Goal: Task Accomplishment & Management: Manage account settings

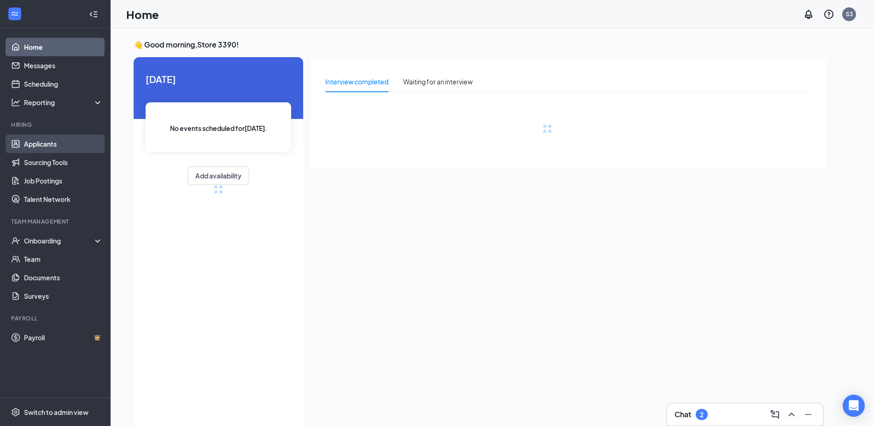
click at [65, 148] on link "Applicants" at bounding box center [63, 144] width 79 height 18
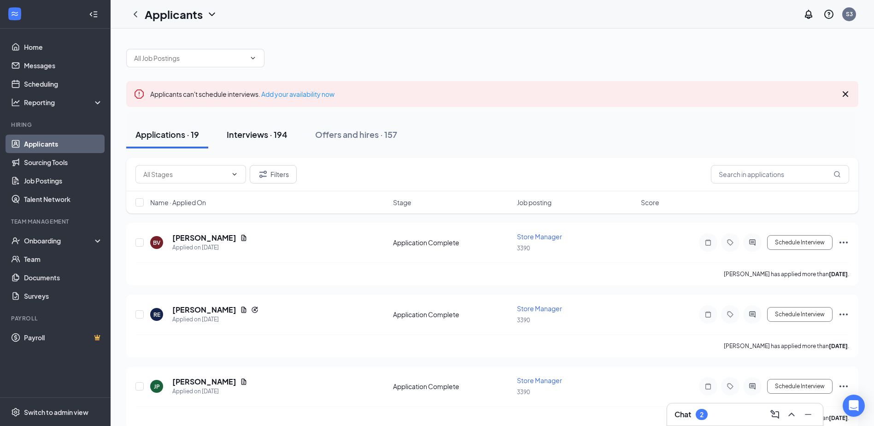
click at [252, 136] on div "Interviews · 194" at bounding box center [257, 135] width 61 height 12
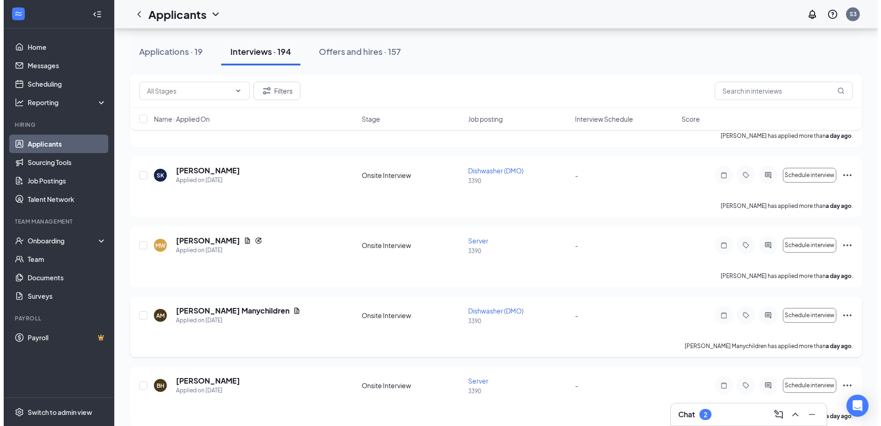
scroll to position [322, 0]
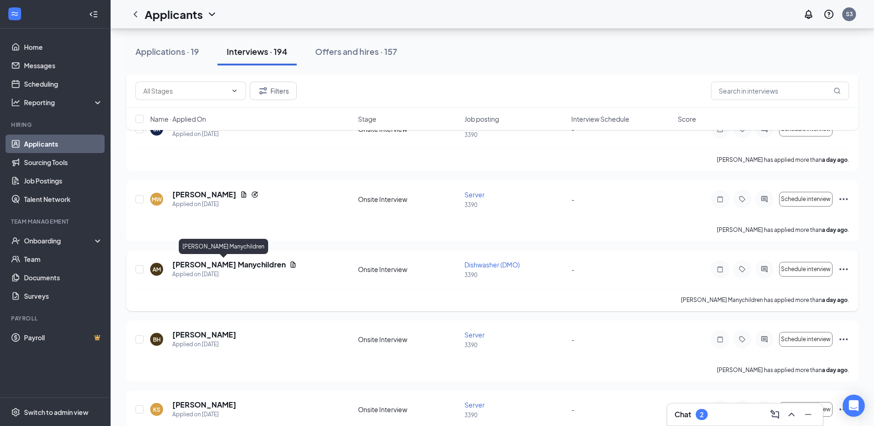
click at [229, 264] on h5 "[PERSON_NAME] Manychildren" at bounding box center [228, 264] width 113 height 10
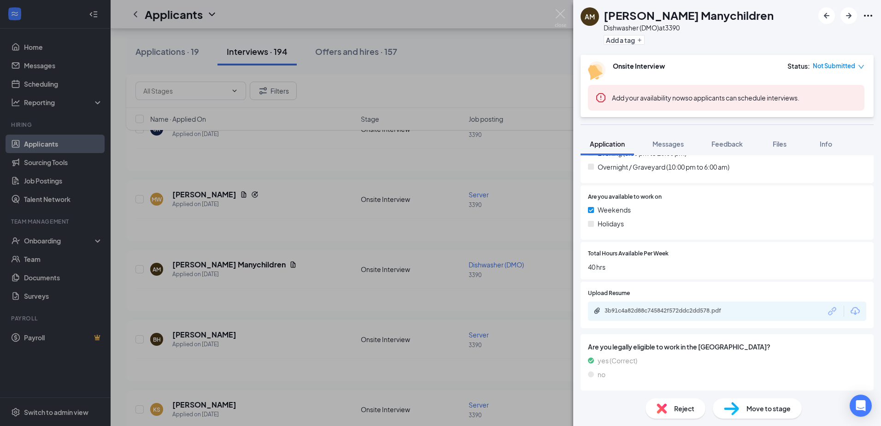
scroll to position [438, 0]
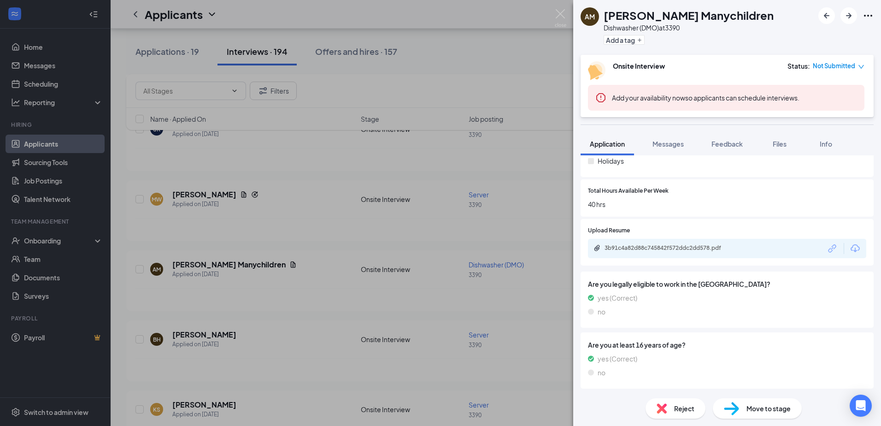
click at [769, 410] on span "Move to stage" at bounding box center [768, 408] width 44 height 10
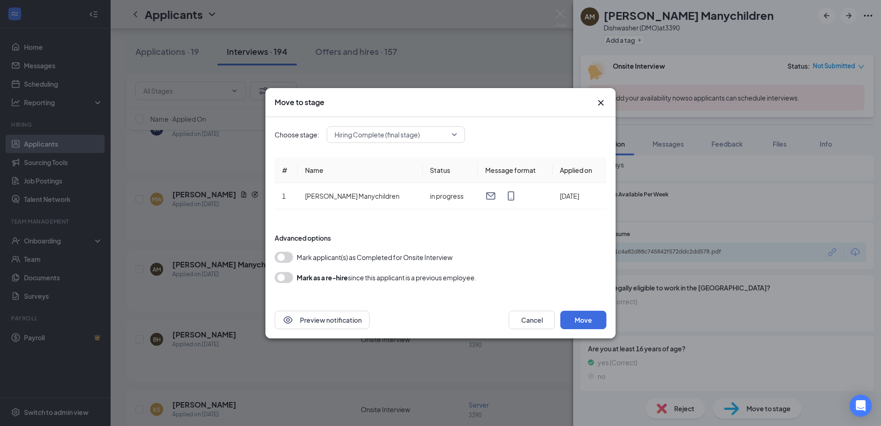
click at [454, 138] on span "Hiring Complete (final stage)" at bounding box center [395, 135] width 123 height 14
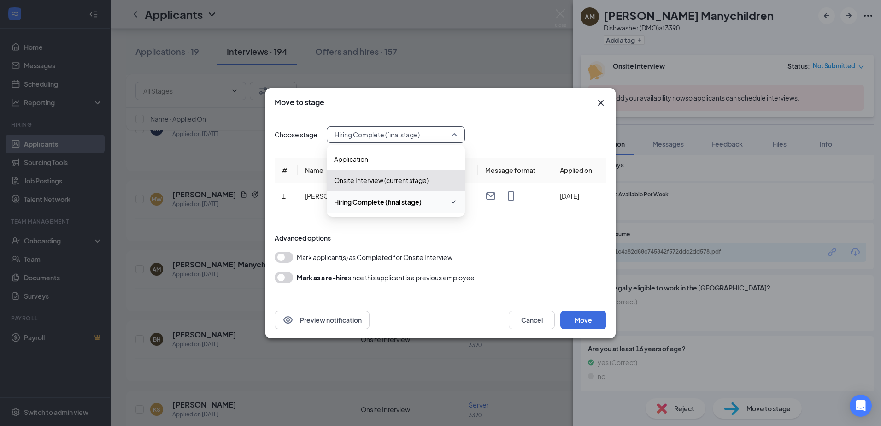
click at [571, 130] on div "Choose stage: Hiring Complete (final stage) 3299603 3299604 Application Onsite …" at bounding box center [441, 134] width 332 height 17
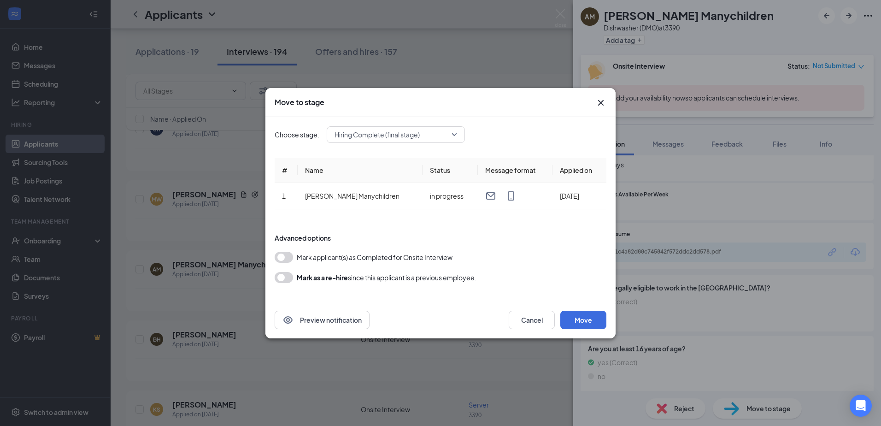
click at [601, 101] on icon "Cross" at bounding box center [600, 102] width 11 height 11
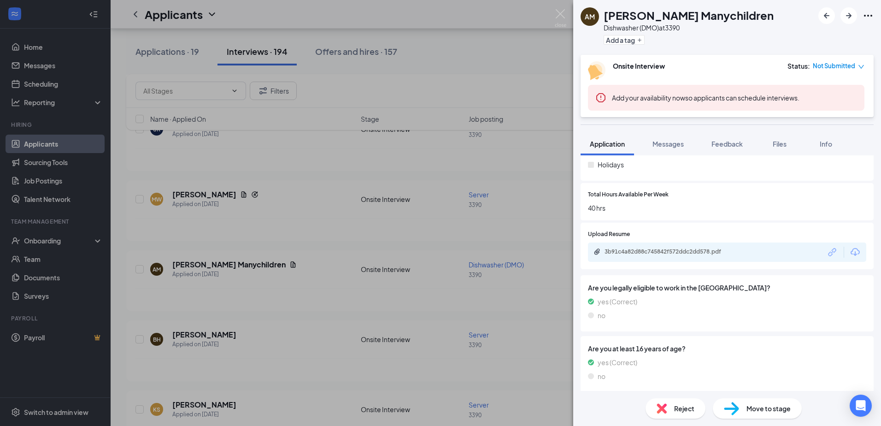
click at [299, 290] on div "AM [PERSON_NAME] Manychildren Dishwasher (DMO) at 3390 Add a tag Onsite Intervi…" at bounding box center [440, 213] width 881 height 426
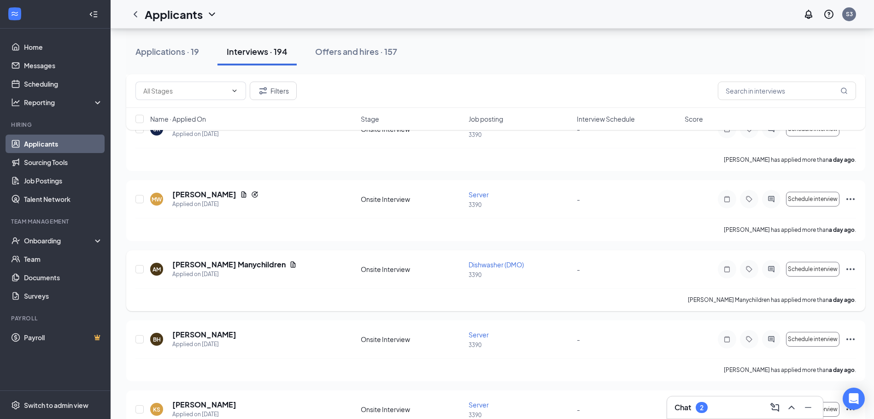
click at [298, 262] on div "AM [PERSON_NAME] Manychildren Applied on [DATE]" at bounding box center [252, 268] width 205 height 19
click at [141, 272] on input "checkbox" at bounding box center [139, 269] width 8 height 8
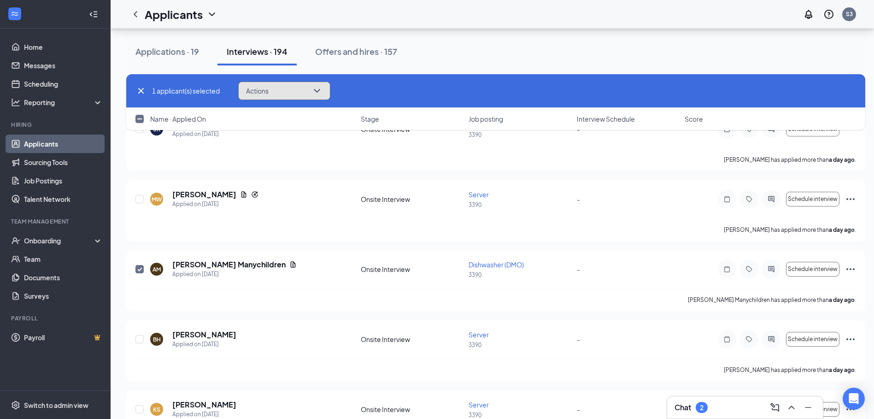
click at [321, 95] on icon "ChevronDown" at bounding box center [316, 90] width 11 height 11
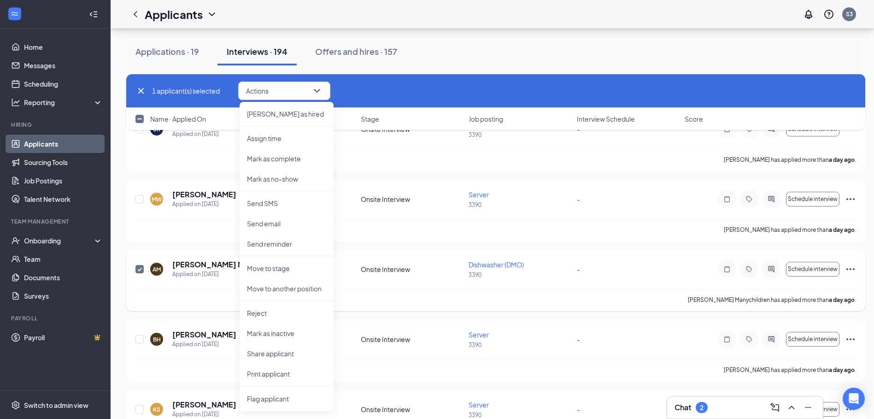
click at [138, 273] on span at bounding box center [139, 269] width 8 height 8
click at [138, 273] on input "checkbox" at bounding box center [139, 269] width 8 height 8
checkbox input "false"
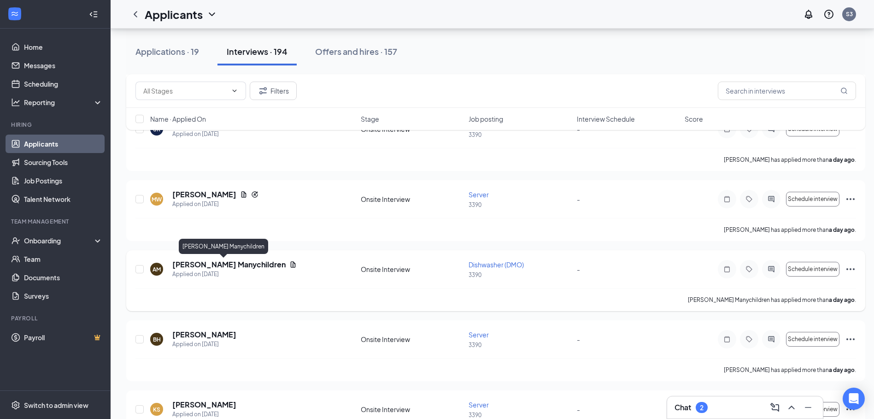
click at [225, 261] on h5 "[PERSON_NAME] Manychildren" at bounding box center [228, 264] width 113 height 10
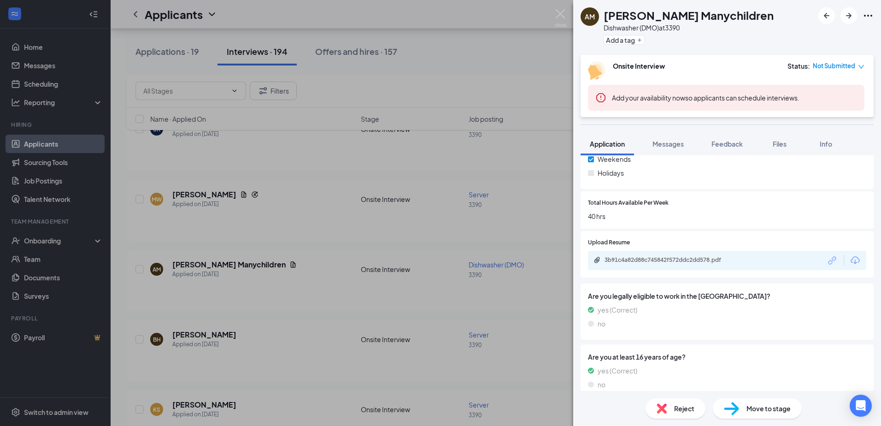
scroll to position [438, 0]
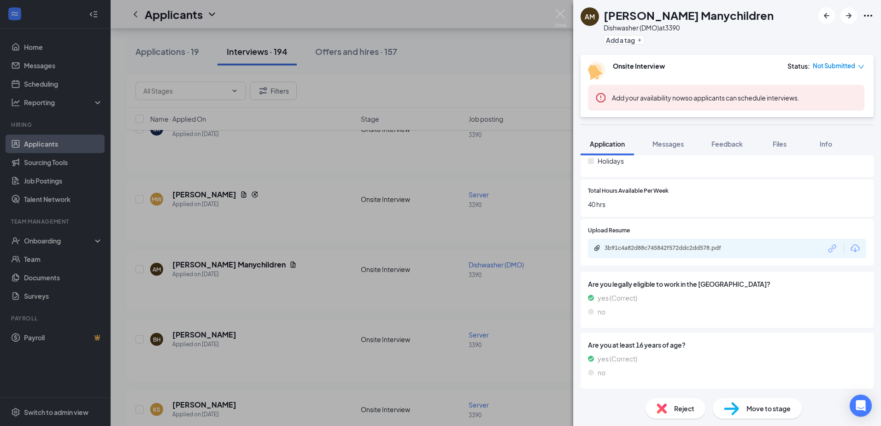
click at [779, 413] on div "Move to stage" at bounding box center [757, 408] width 89 height 20
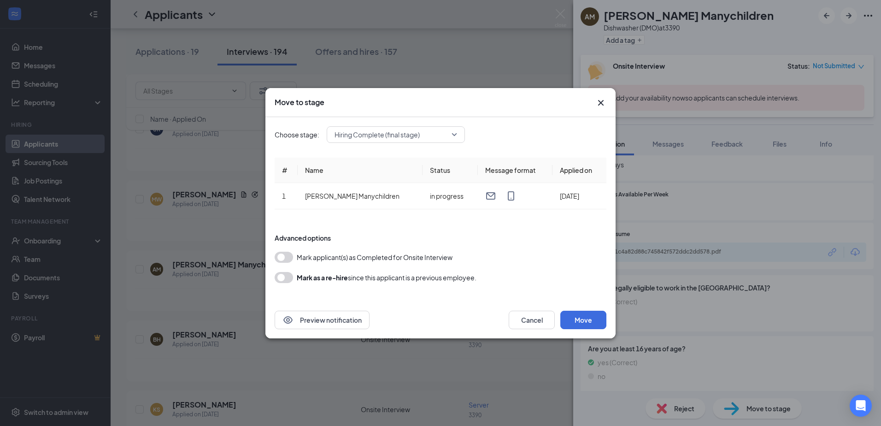
click at [581, 309] on div "Preview notification Cancel Move" at bounding box center [440, 319] width 350 height 37
click at [584, 325] on button "Move" at bounding box center [583, 319] width 46 height 18
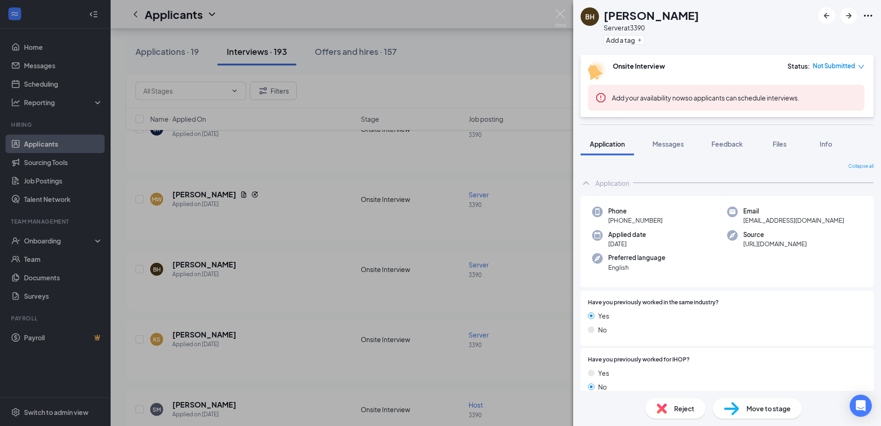
click at [374, 55] on div "BH [PERSON_NAME] Server at 3390 Add a tag Onsite Interview Status : Not Submitt…" at bounding box center [440, 213] width 881 height 426
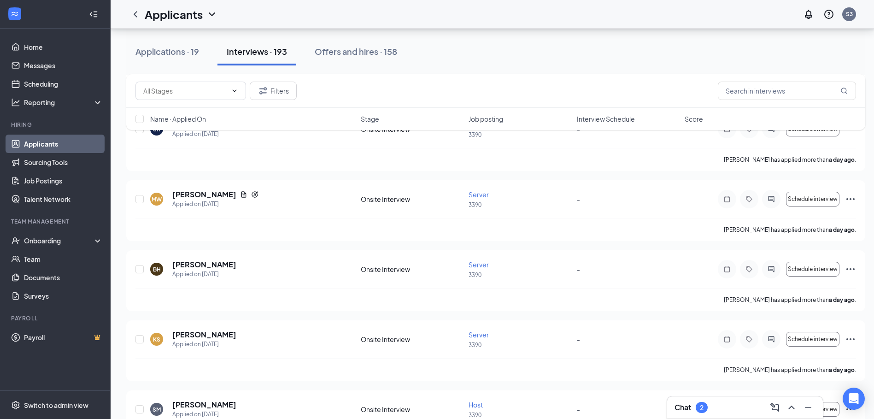
click at [374, 55] on div "Offers and hires · 158" at bounding box center [356, 52] width 82 height 12
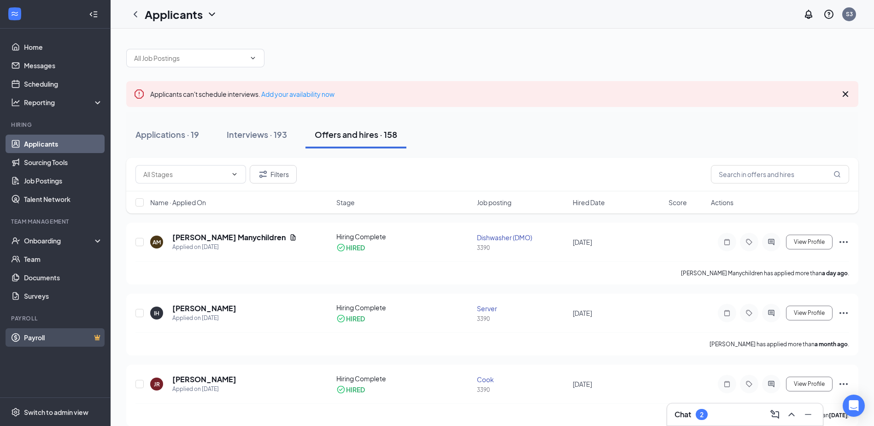
click at [48, 337] on link "Payroll" at bounding box center [63, 337] width 79 height 18
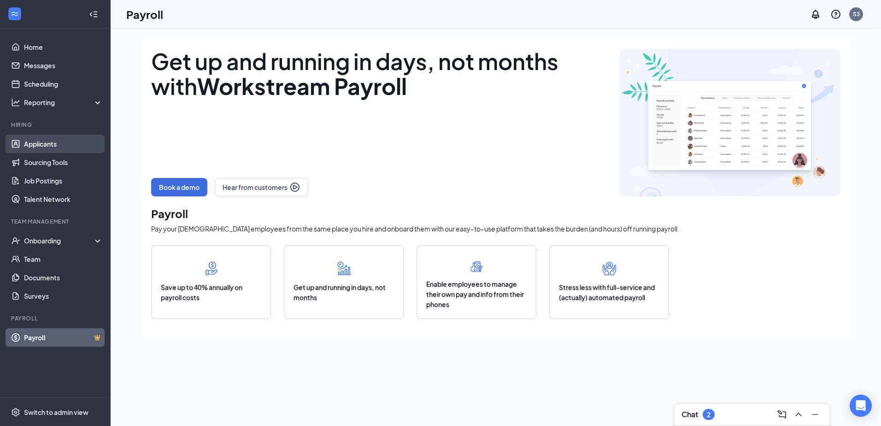
click at [48, 148] on link "Applicants" at bounding box center [63, 144] width 79 height 18
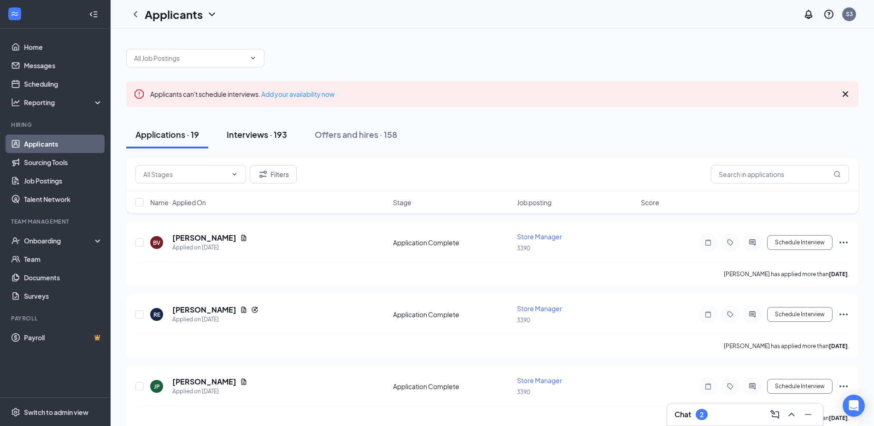
click at [267, 139] on div "Interviews · 193" at bounding box center [257, 135] width 60 height 12
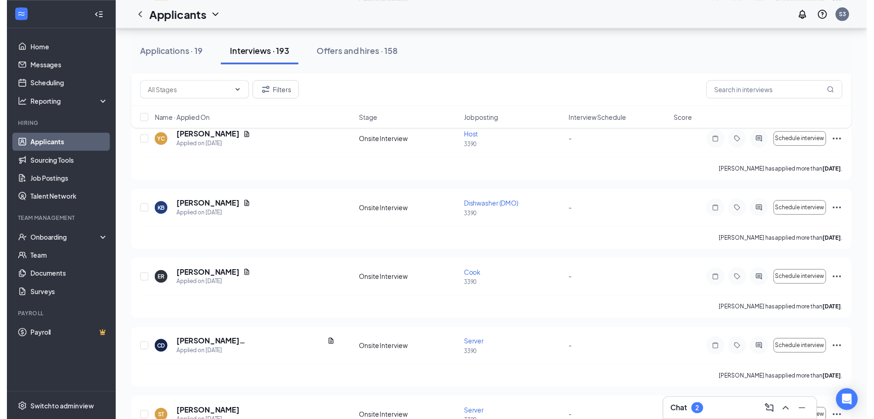
scroll to position [1014, 0]
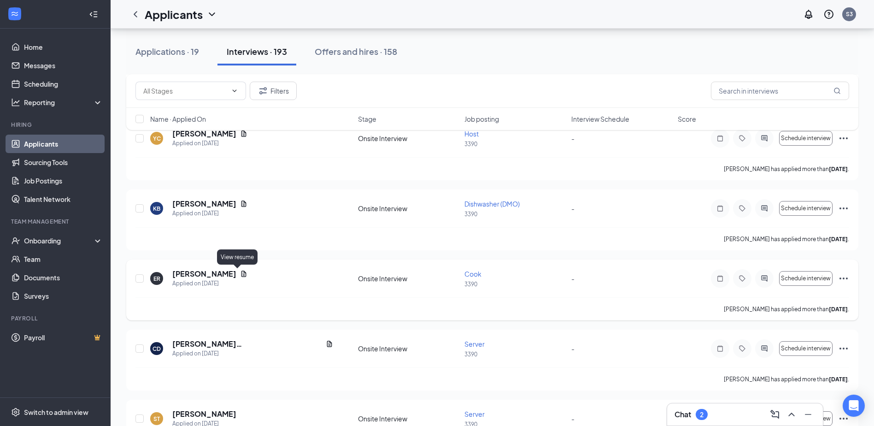
click at [241, 274] on icon "Document" at bounding box center [243, 273] width 5 height 6
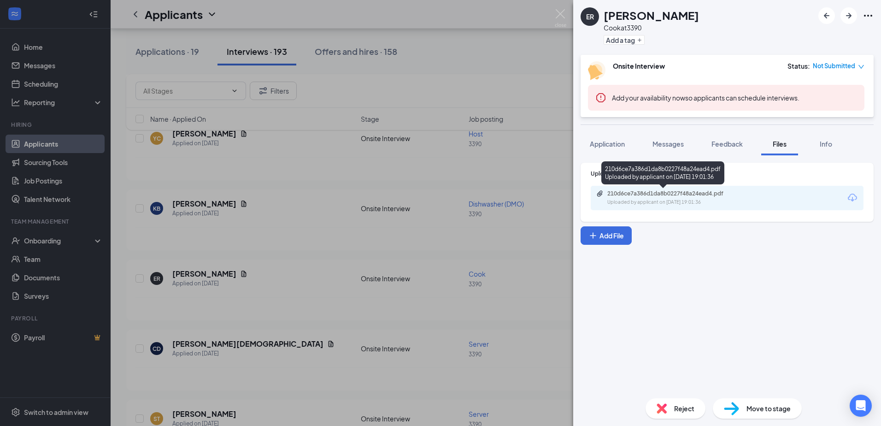
click at [641, 198] on div "210d6ce7a386d1da8b0227f48a24ead4.pdf Uploaded by applicant on [DATE] 19:01:36" at bounding box center [670, 198] width 149 height 16
click at [302, 193] on div "ER [PERSON_NAME] at 3390 Add a tag Onsite Interview Status : Not Submitted Add …" at bounding box center [440, 213] width 881 height 426
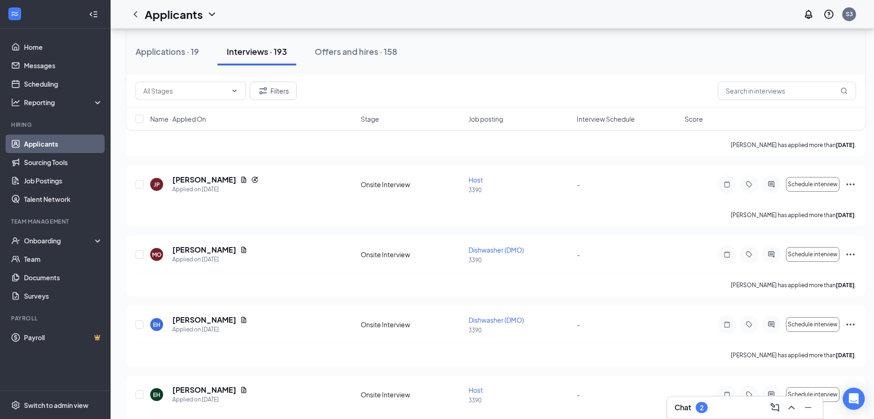
scroll to position [2073, 0]
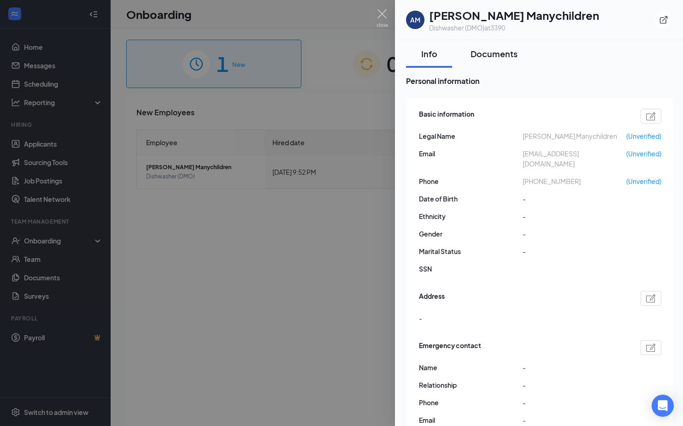
click at [504, 58] on div "Documents" at bounding box center [493, 54] width 47 height 12
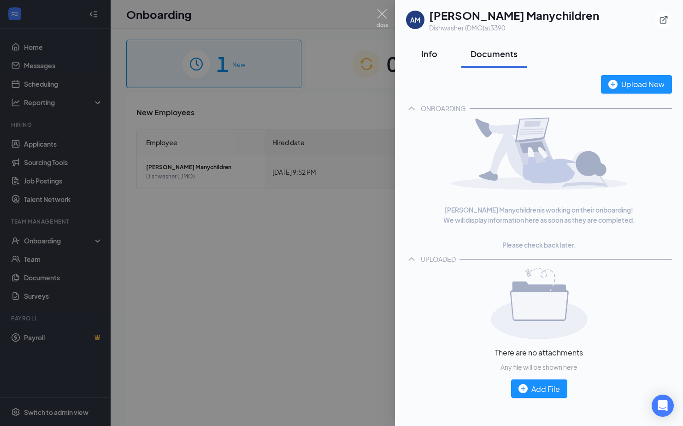
click at [432, 58] on div "Info" at bounding box center [429, 54] width 28 height 12
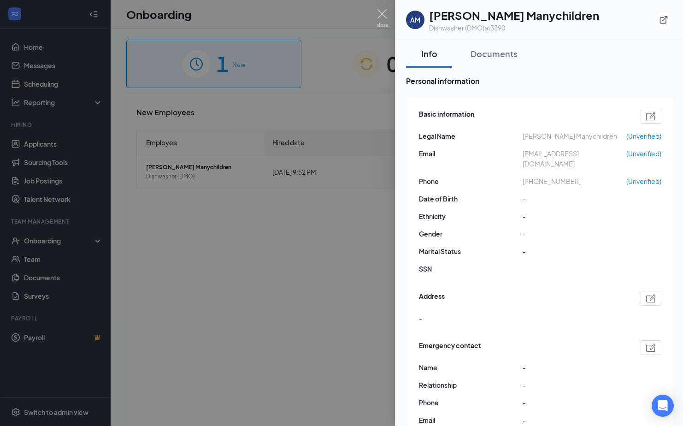
click at [323, 21] on div at bounding box center [341, 213] width 683 height 426
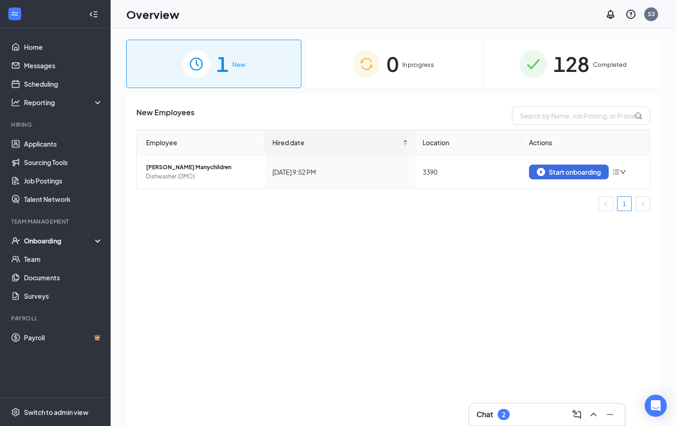
click at [426, 15] on div "Overview S3" at bounding box center [393, 14] width 565 height 29
